Goal: Information Seeking & Learning: Learn about a topic

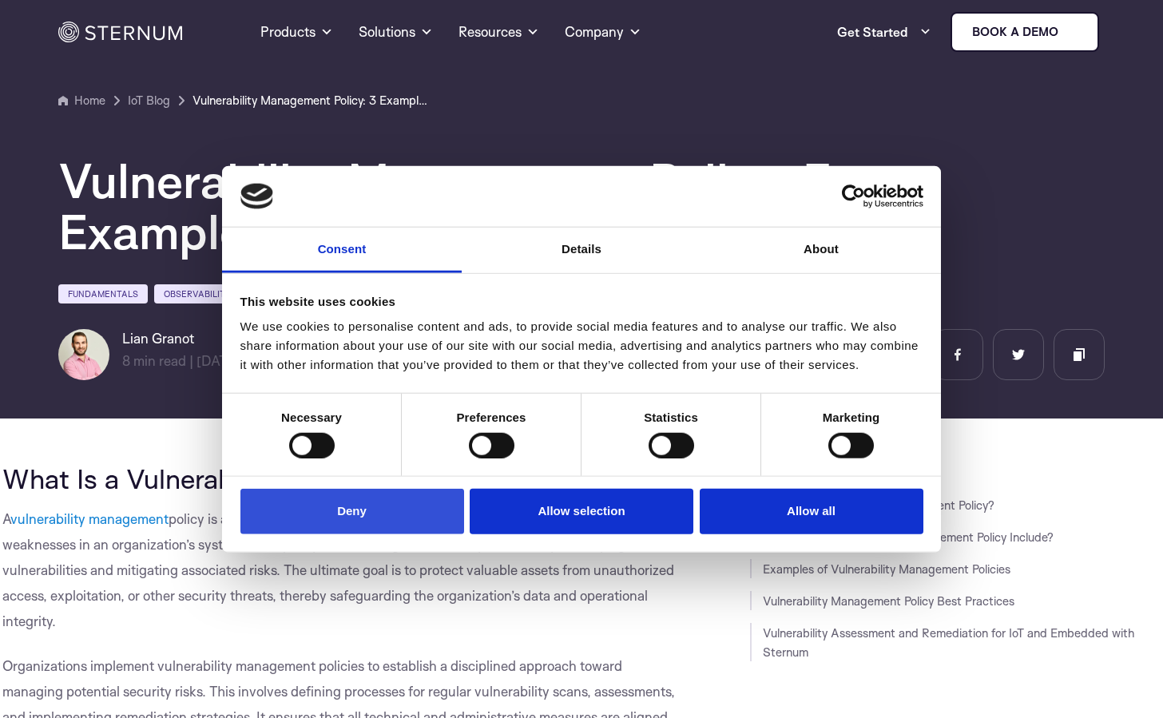
click at [351, 511] on button "Deny" at bounding box center [352, 512] width 224 height 46
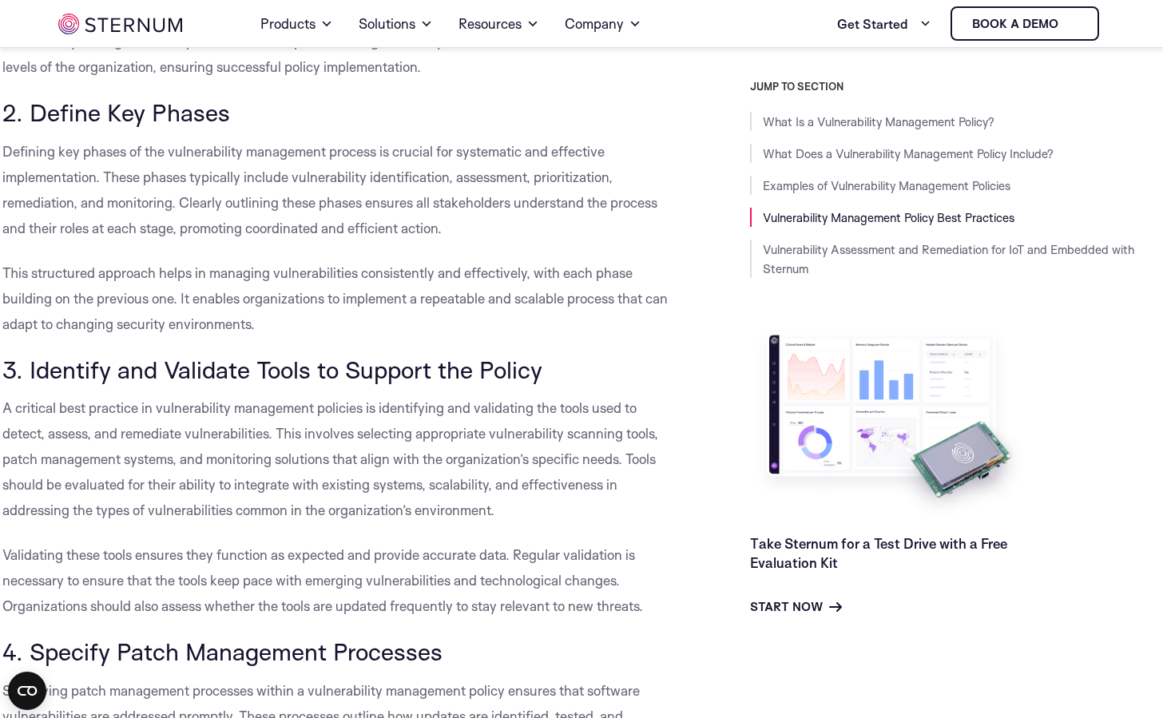
scroll to position [6437, 0]
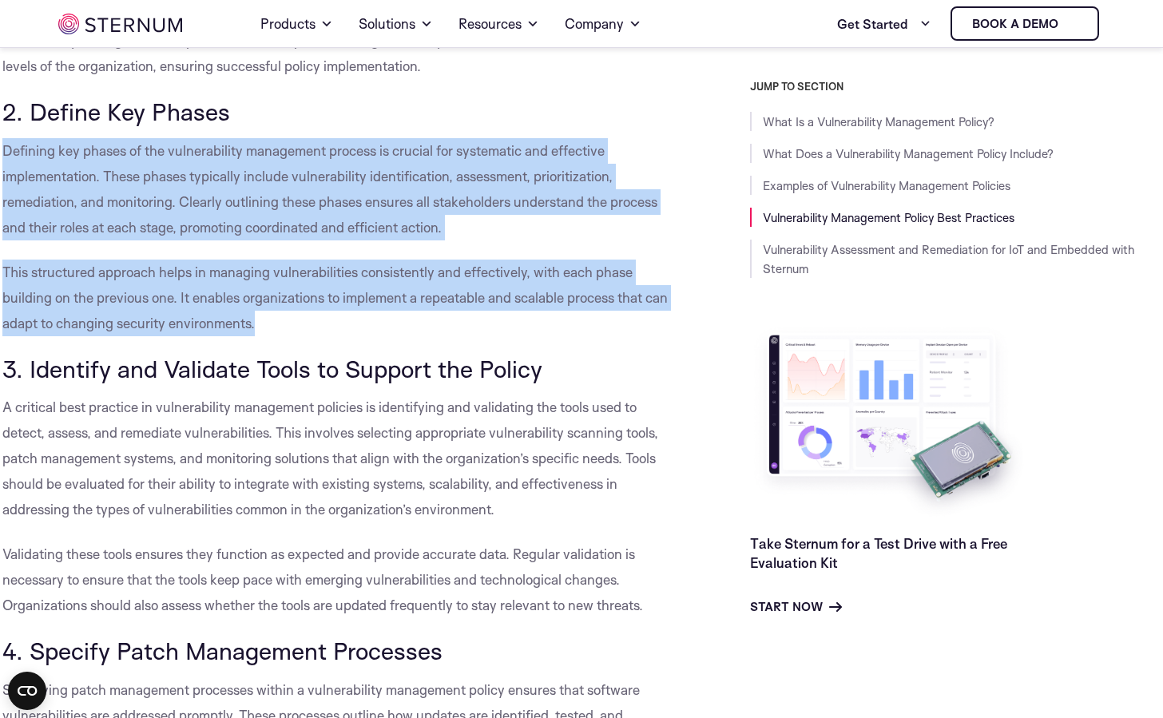
drag, startPoint x: 4, startPoint y: 207, endPoint x: 292, endPoint y: 379, distance: 336.0
copy div "Defining key phases of the vulnerability management process is crucial for syst…"
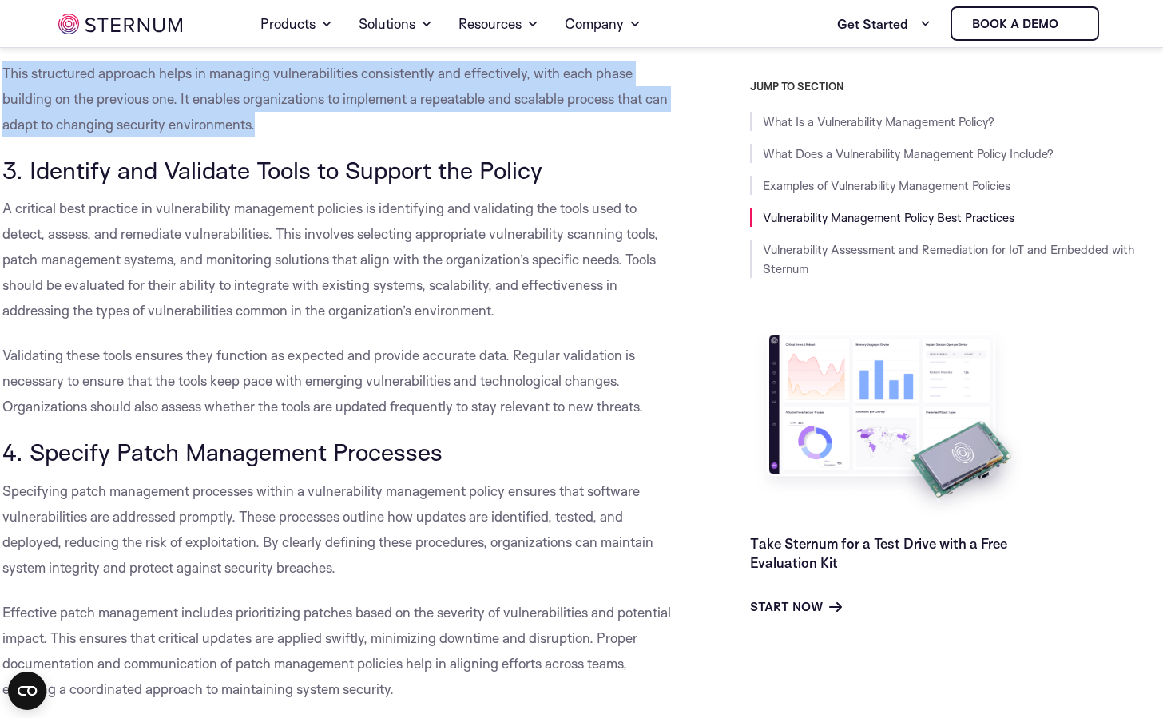
scroll to position [6640, 0]
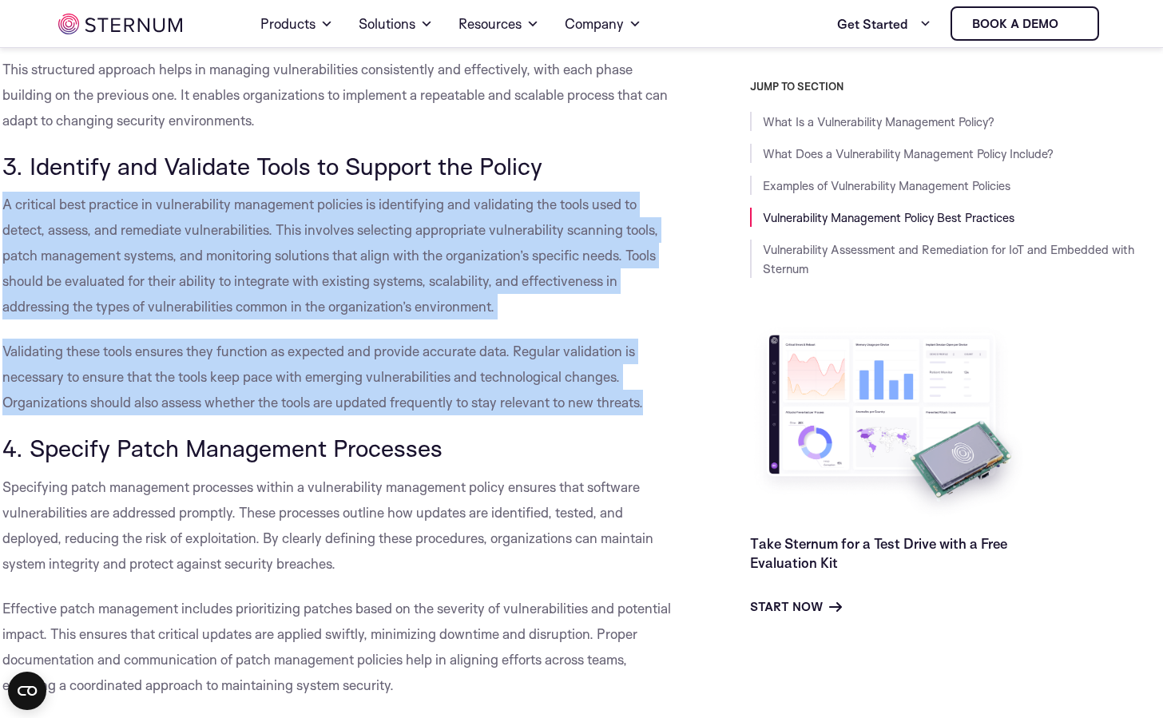
drag, startPoint x: 5, startPoint y: 262, endPoint x: 658, endPoint y: 466, distance: 684.4
copy div "A critical best practice in vulnerability management policies is identifying an…"
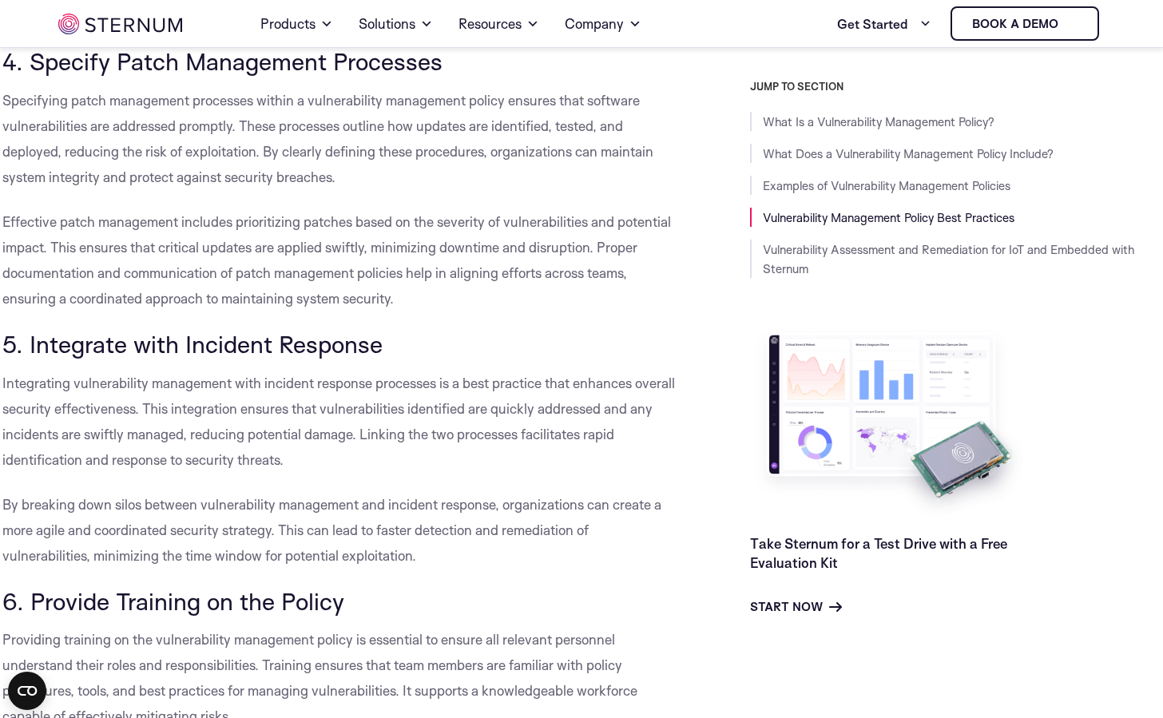
scroll to position [7025, 0]
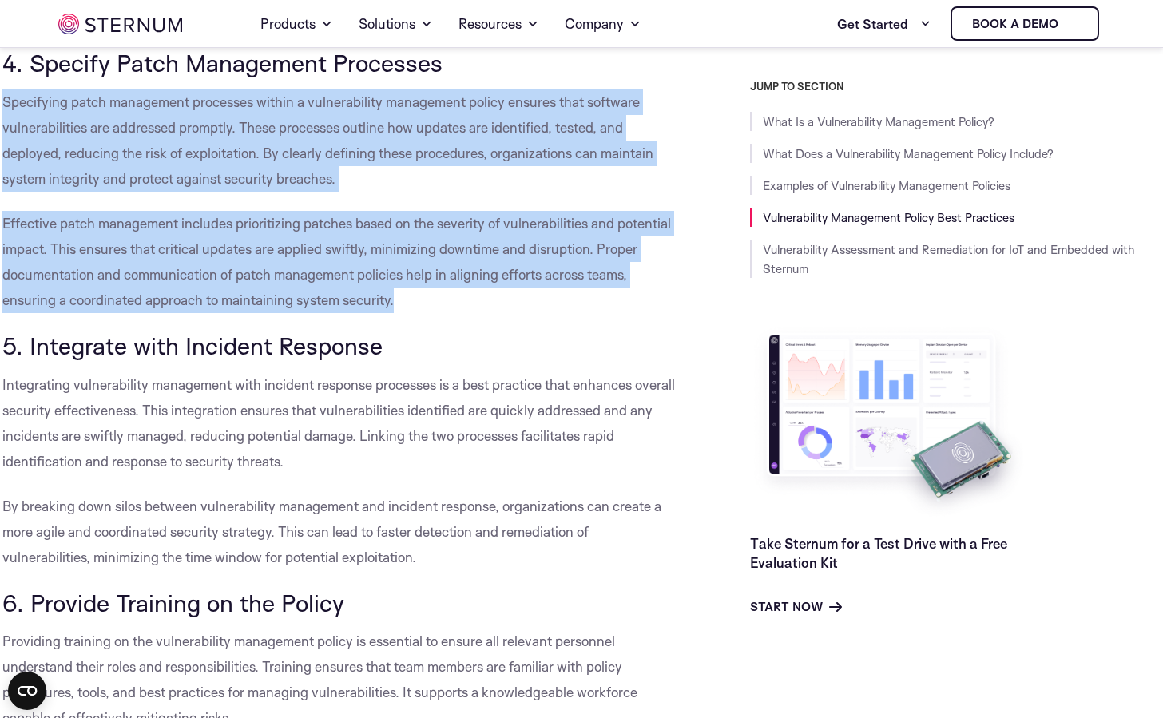
drag, startPoint x: 4, startPoint y: 160, endPoint x: 417, endPoint y: 355, distance: 457.0
copy div "Specifying patch management processes within a vulnerability management policy …"
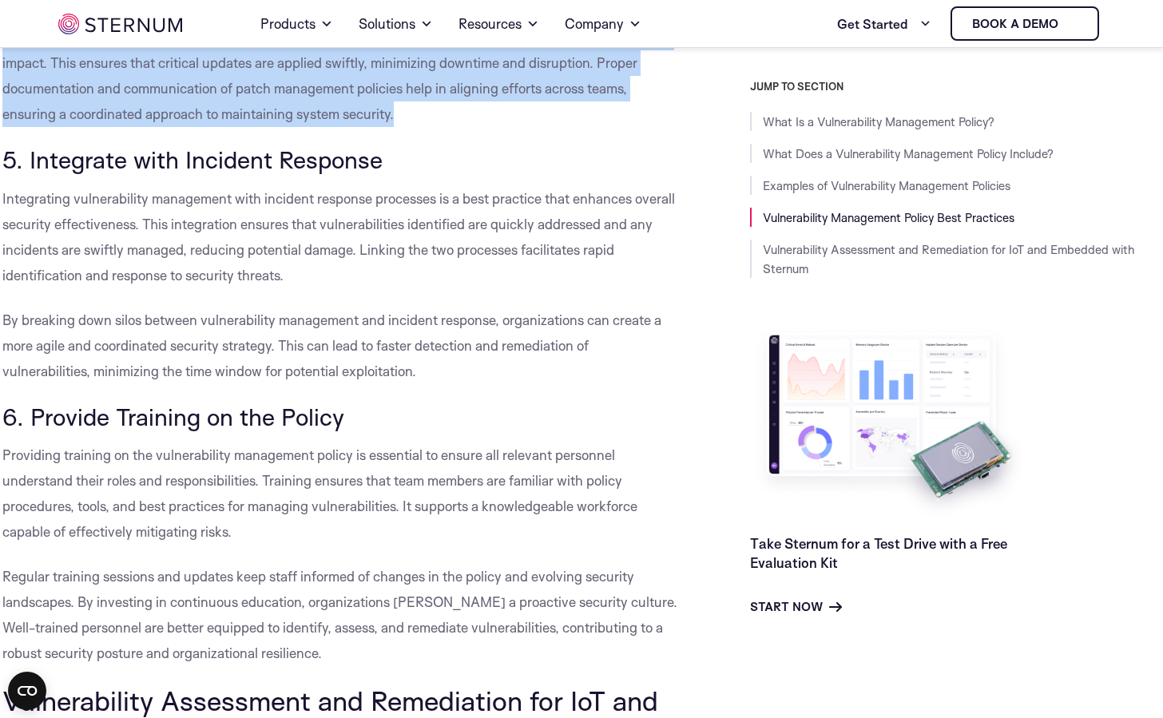
scroll to position [7212, 0]
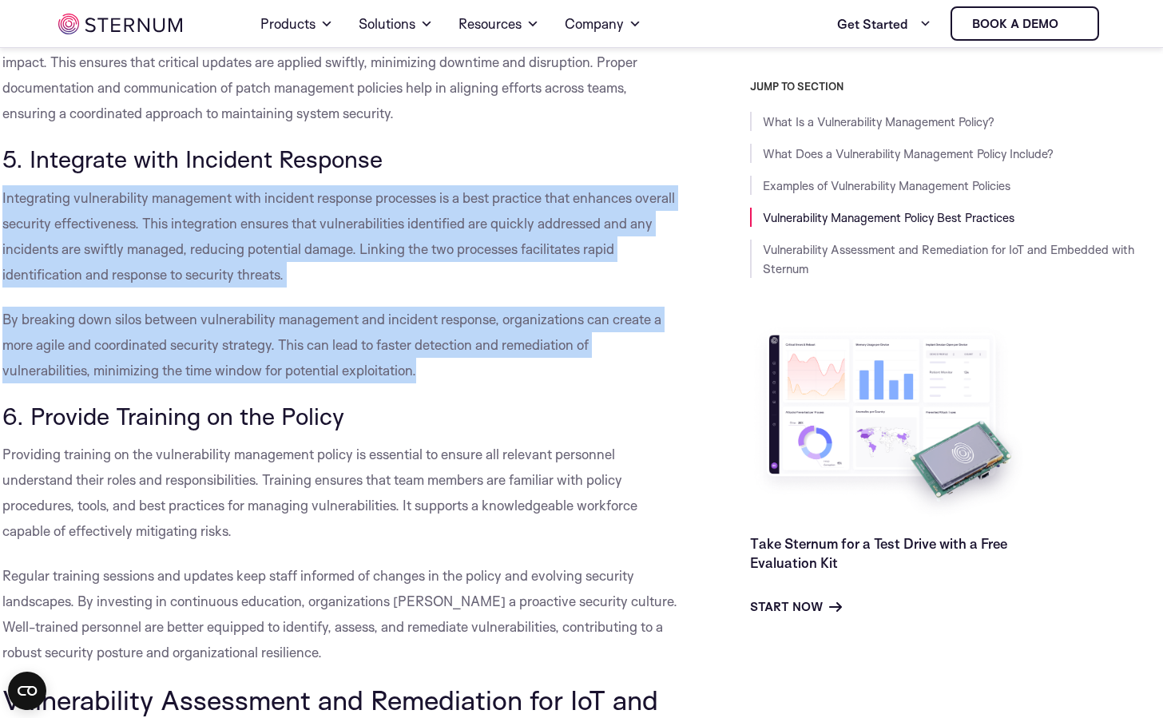
drag, startPoint x: 2, startPoint y: 252, endPoint x: 451, endPoint y: 421, distance: 479.1
copy div "Integrating vulnerability management with incident response processes is a best…"
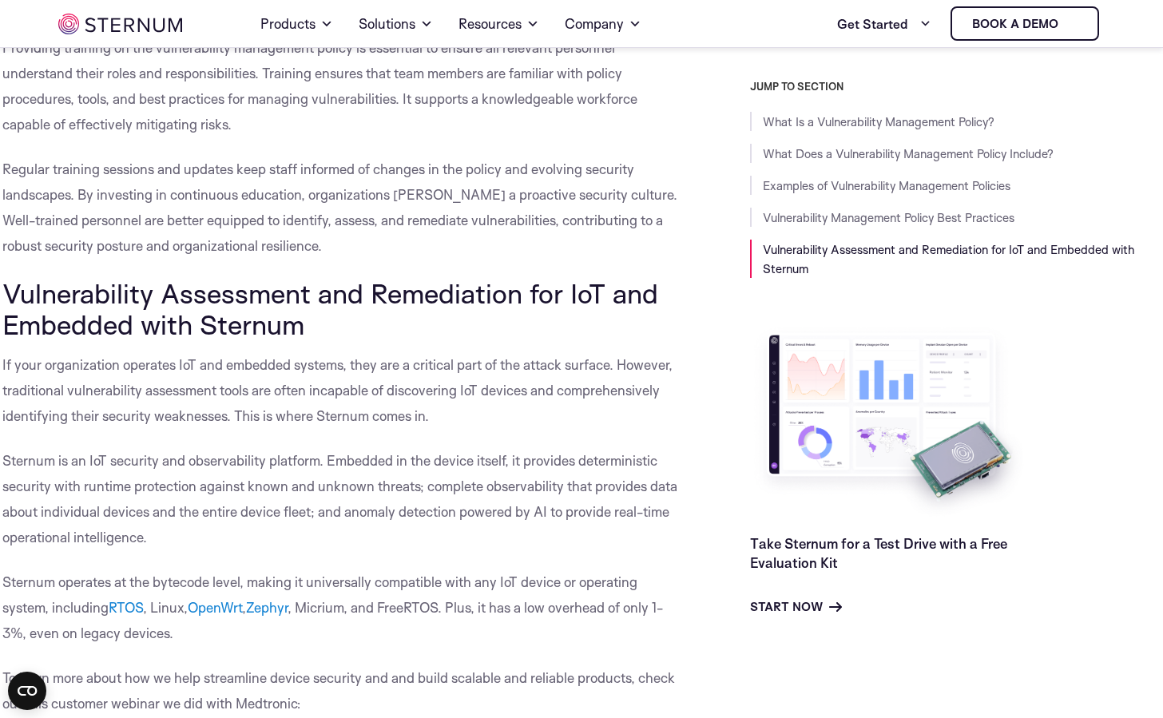
scroll to position [7596, 0]
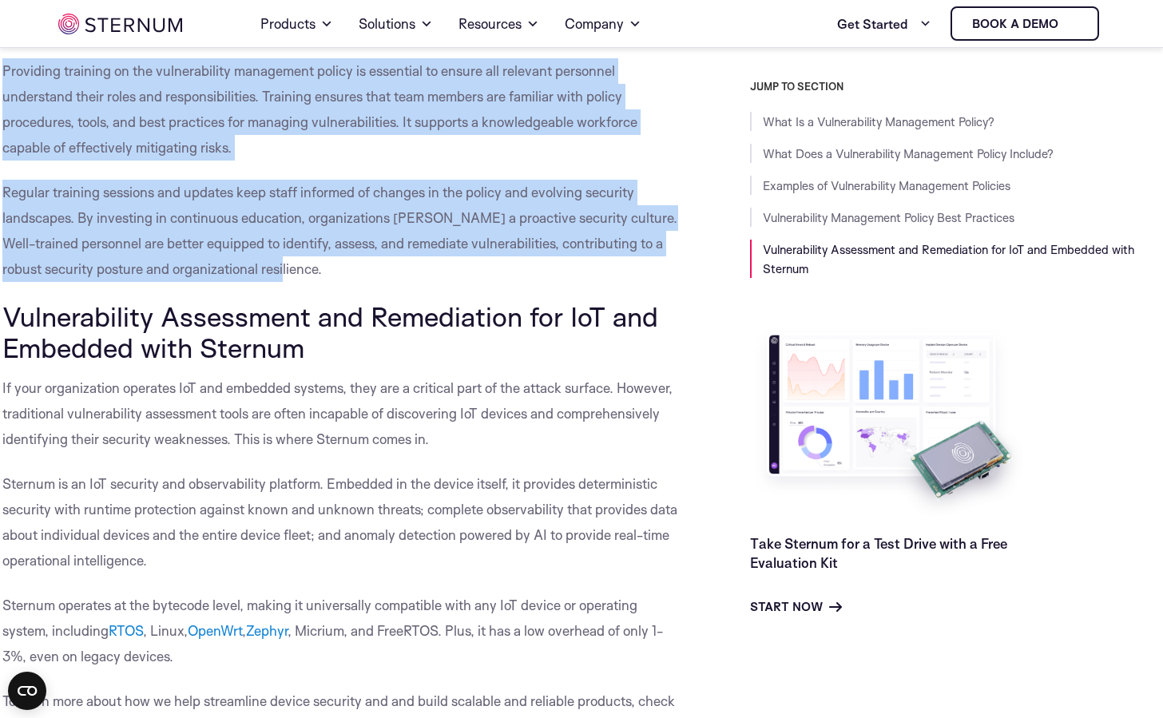
drag, startPoint x: 5, startPoint y: 127, endPoint x: 298, endPoint y: 323, distance: 352.5
copy div "Providing training on the vulnerability management policy is essential to ensur…"
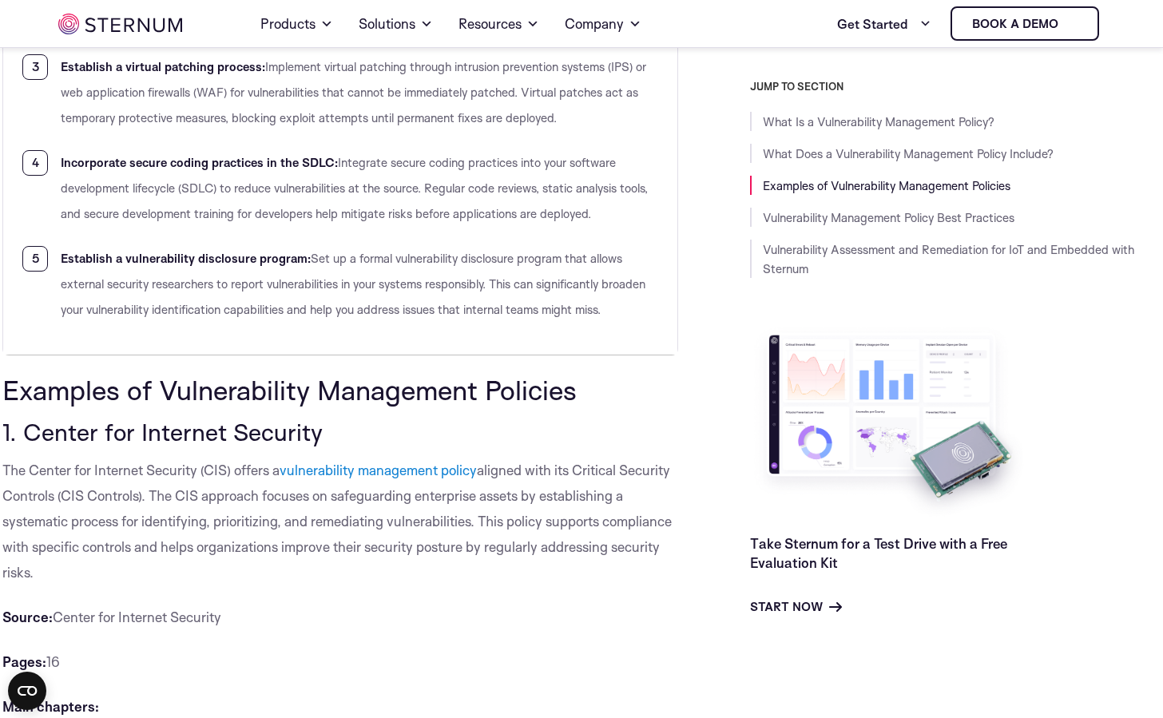
scroll to position [2899, 0]
